Goal: Information Seeking & Learning: Find specific page/section

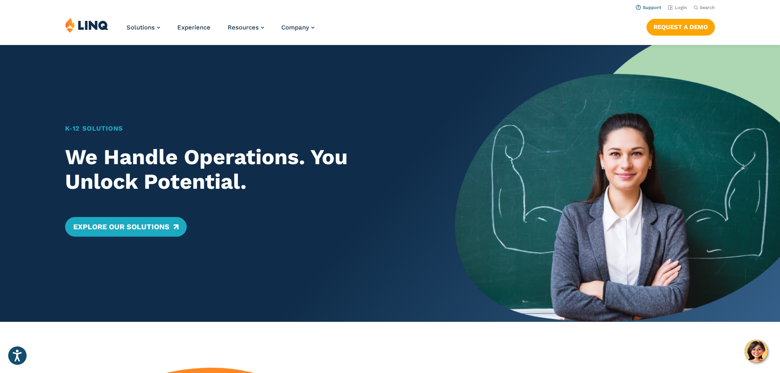
click at [652, 7] on link "Support" at bounding box center [648, 7] width 25 height 5
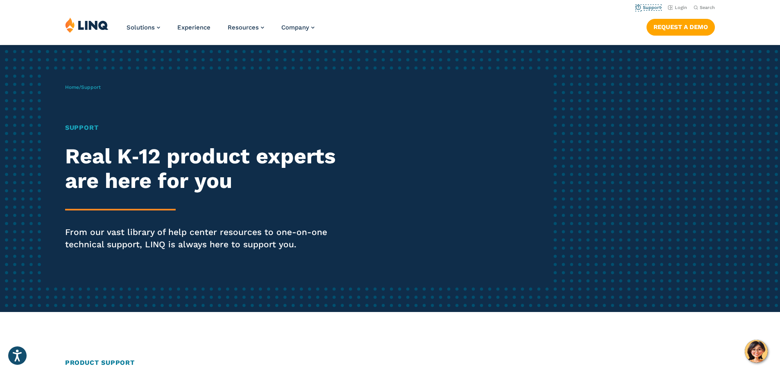
click at [652, 7] on link "Support" at bounding box center [648, 7] width 25 height 5
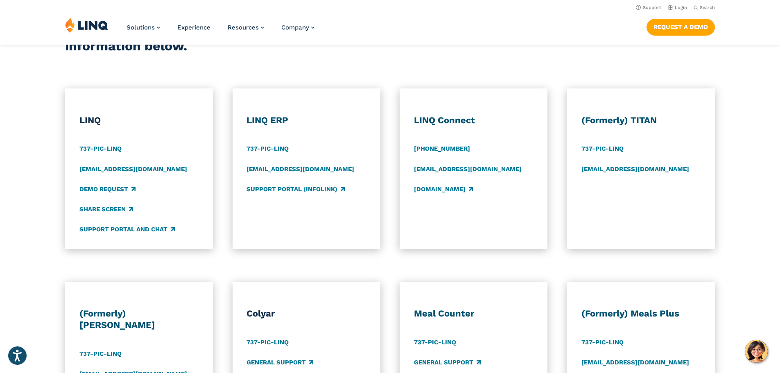
scroll to position [360, 0]
